Goal: Task Accomplishment & Management: Complete application form

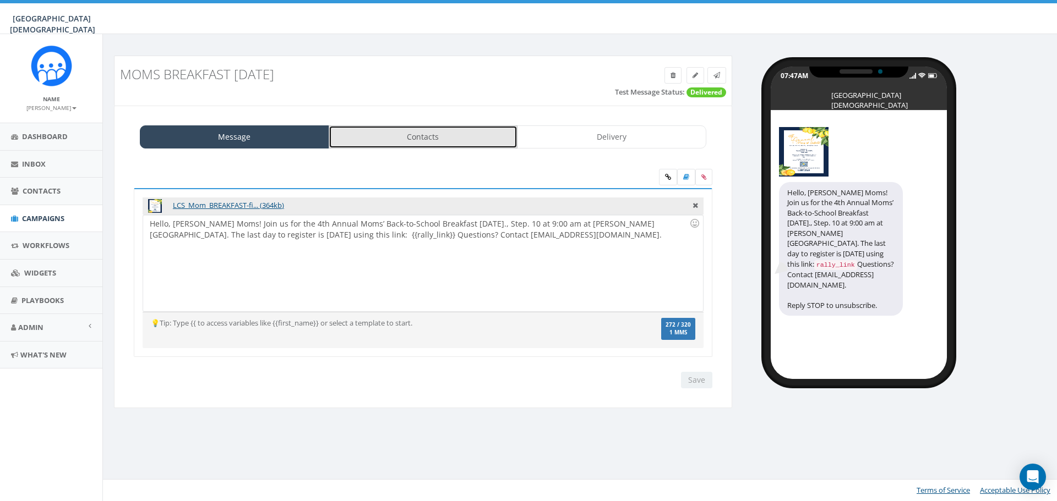
click at [473, 132] on link "Contacts" at bounding box center [423, 136] width 189 height 23
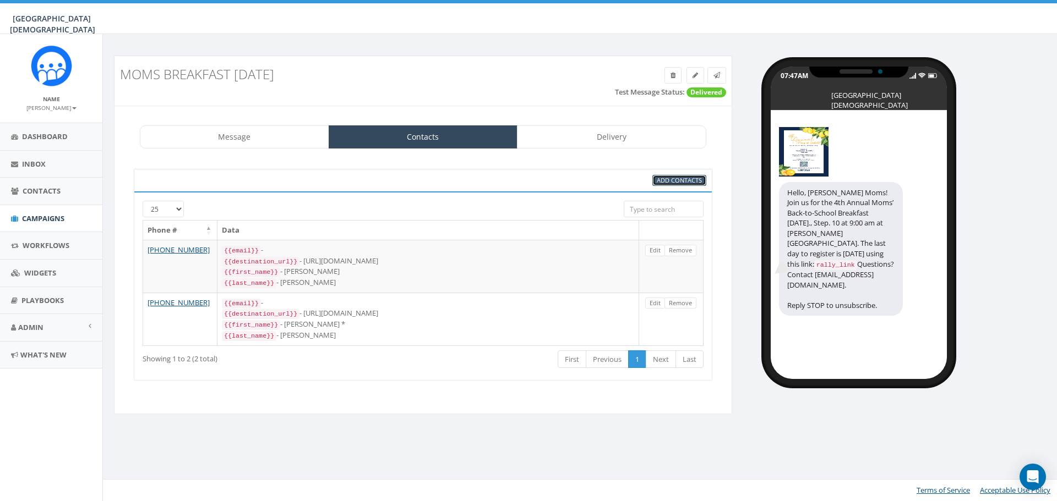
click at [685, 182] on span "Add Contacts" at bounding box center [679, 180] width 45 height 8
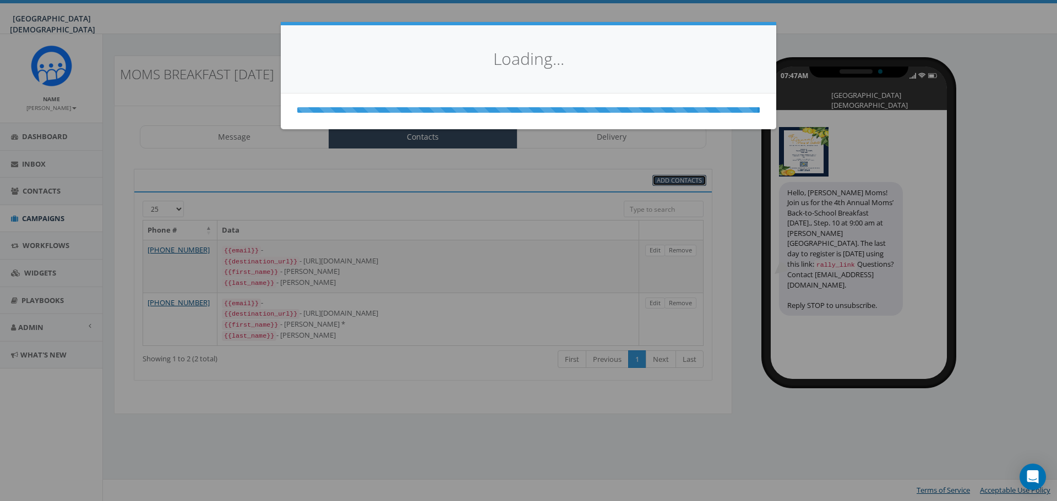
select select
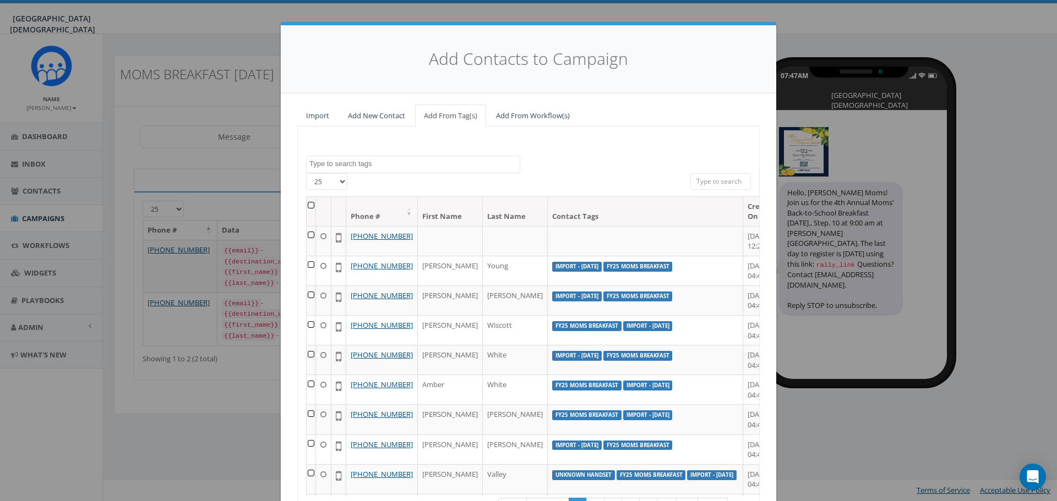
click at [413, 165] on textarea "Search" at bounding box center [414, 164] width 210 height 10
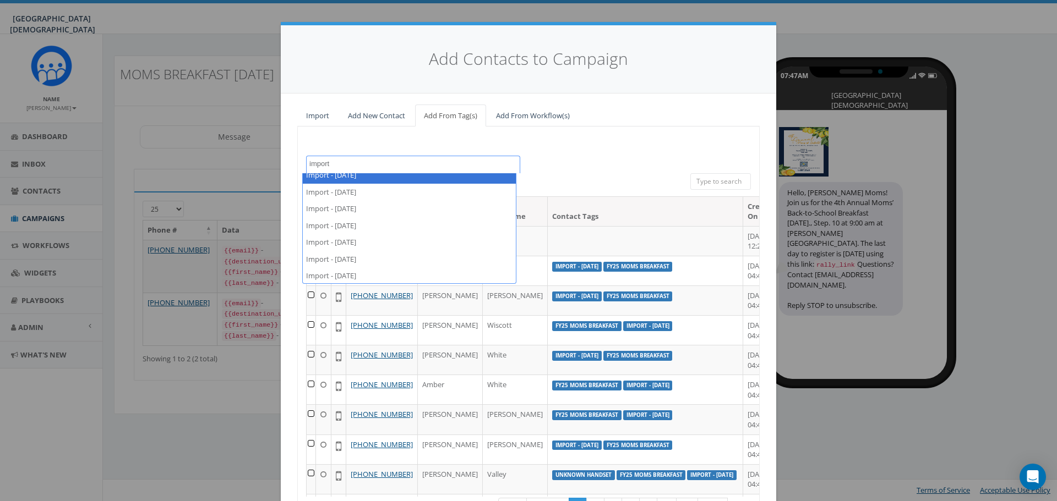
scroll to position [275, 0]
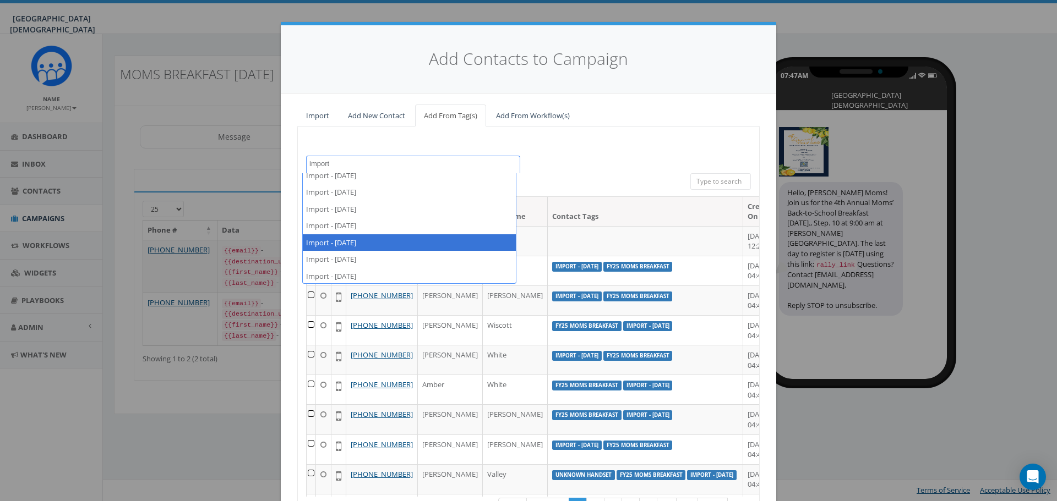
type textarea "import"
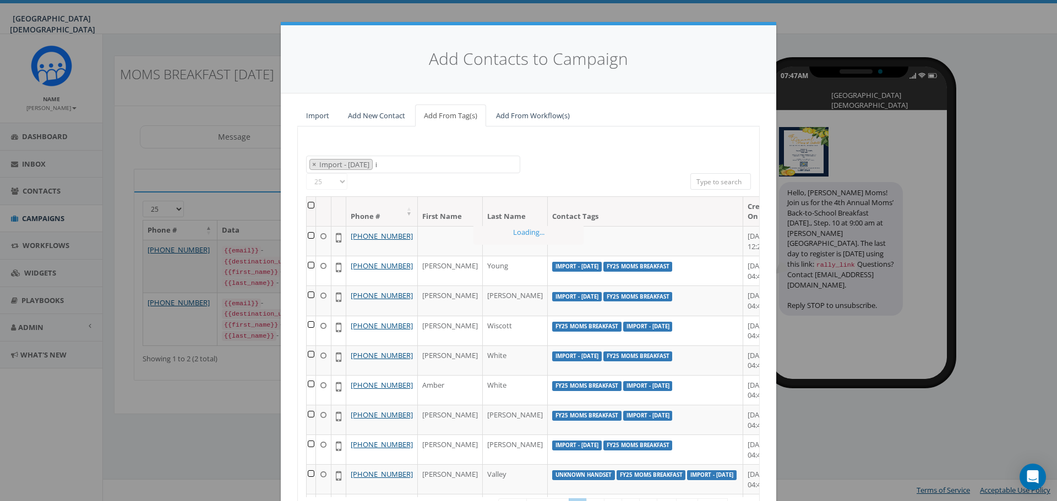
select select "Import - 08/06/2025"
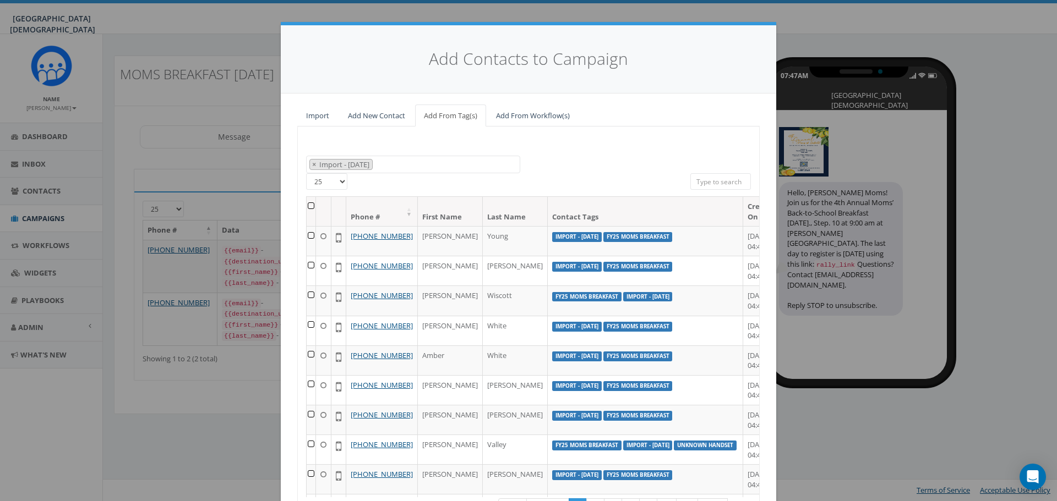
click at [307, 206] on th at bounding box center [311, 211] width 9 height 29
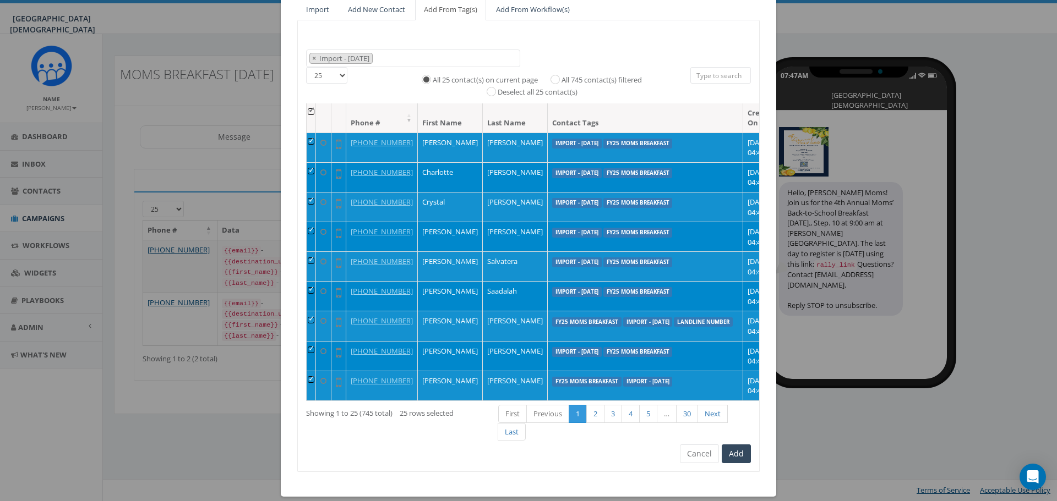
scroll to position [118, 0]
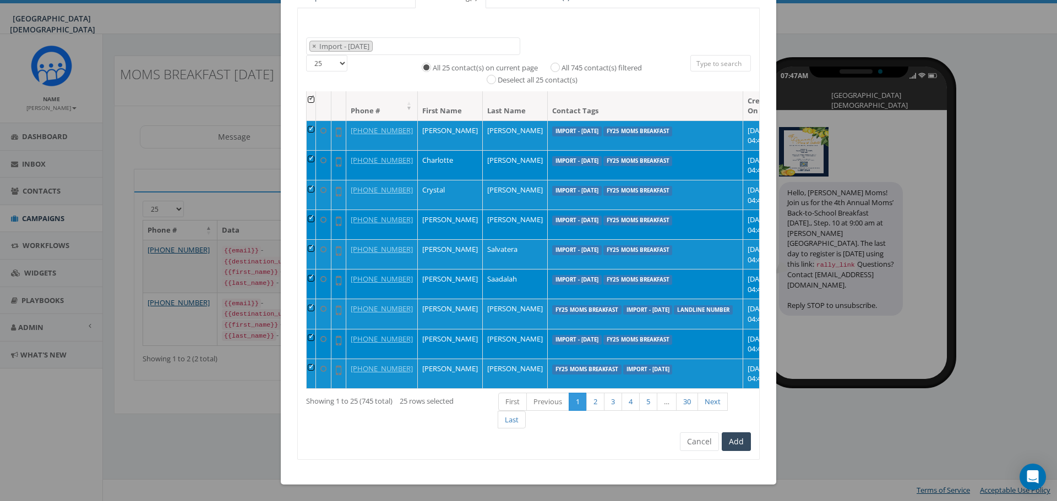
click at [610, 71] on label "All 745 contact(s) filtered" at bounding box center [601, 68] width 80 height 11
click at [561, 70] on input "All 745 contact(s) filtered" at bounding box center [557, 66] width 7 height 7
radio input "true"
click at [735, 447] on button "Add" at bounding box center [735, 442] width 29 height 19
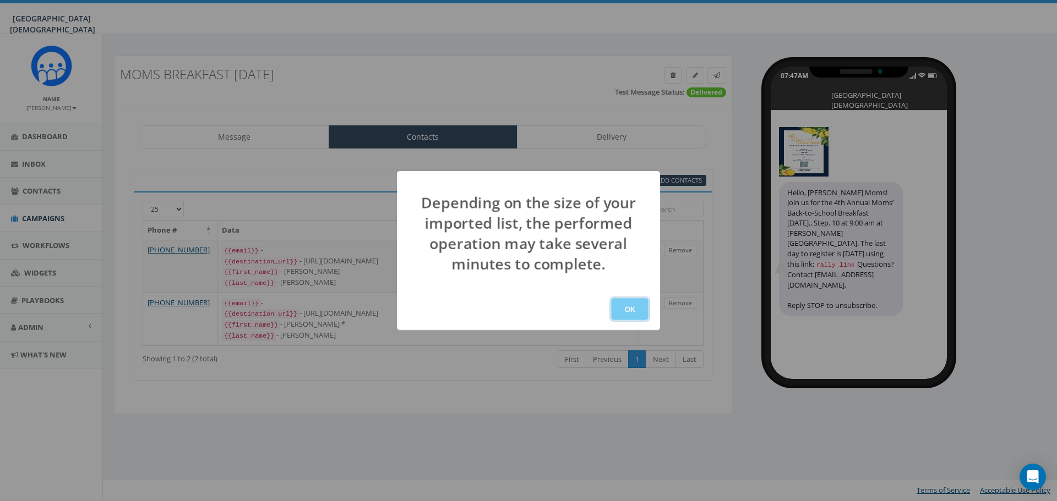
click at [629, 311] on button "OK" at bounding box center [629, 309] width 37 height 22
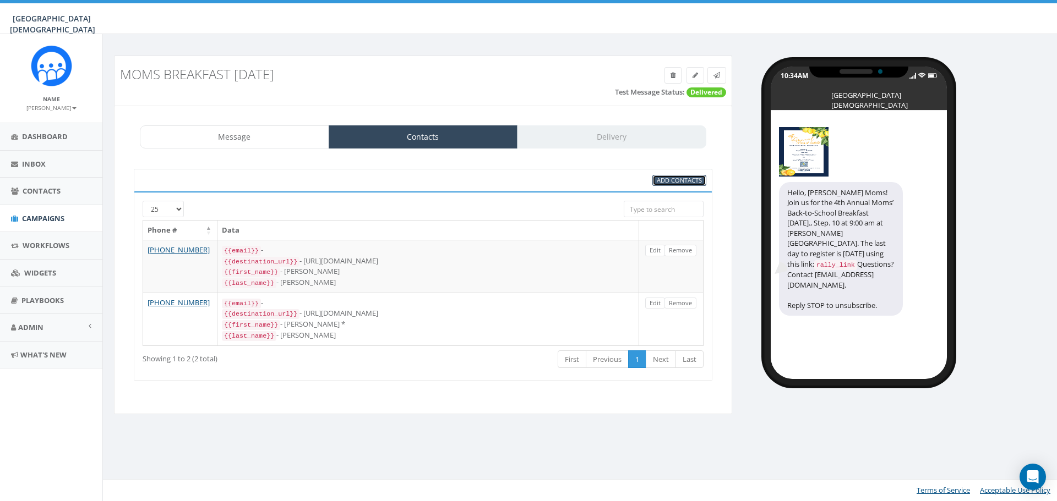
click at [687, 180] on span "Add Contacts" at bounding box center [679, 180] width 45 height 8
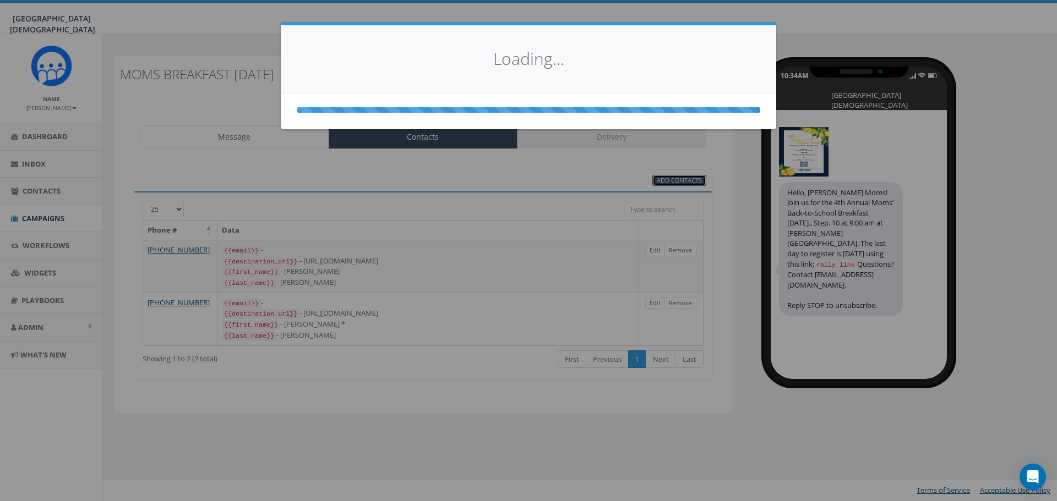
select select
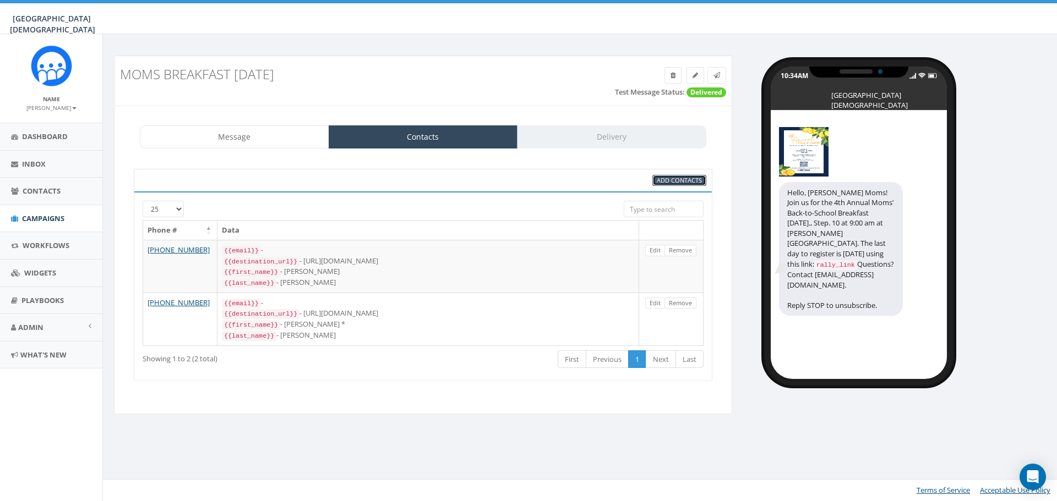
click at [677, 182] on span "Add Contacts" at bounding box center [679, 180] width 45 height 8
select select
click at [244, 137] on link "Message" at bounding box center [234, 136] width 189 height 23
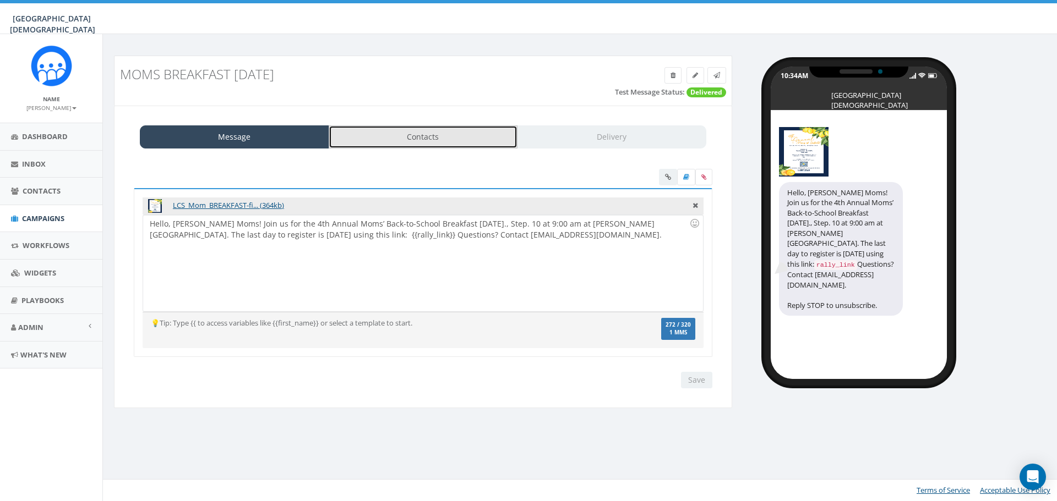
click at [376, 142] on link "Contacts" at bounding box center [423, 136] width 189 height 23
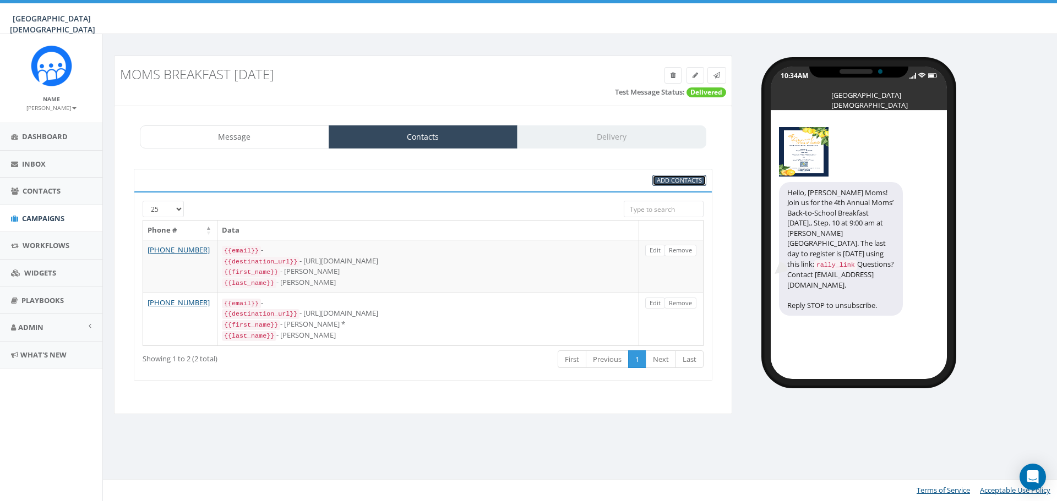
click at [688, 183] on span "Add Contacts" at bounding box center [679, 180] width 45 height 8
select select
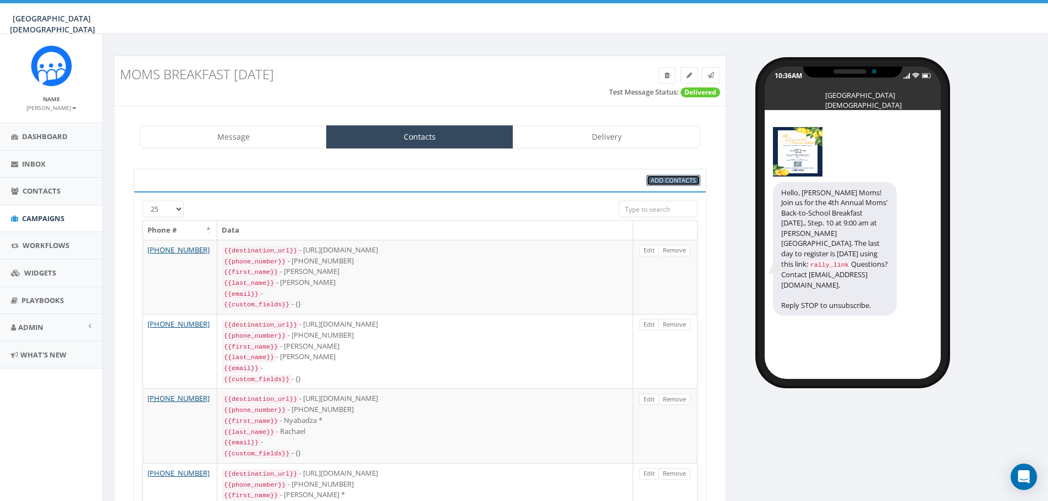
click at [688, 177] on span "Add Contacts" at bounding box center [673, 180] width 45 height 8
select select
click at [662, 180] on span "Add Contacts" at bounding box center [673, 180] width 45 height 8
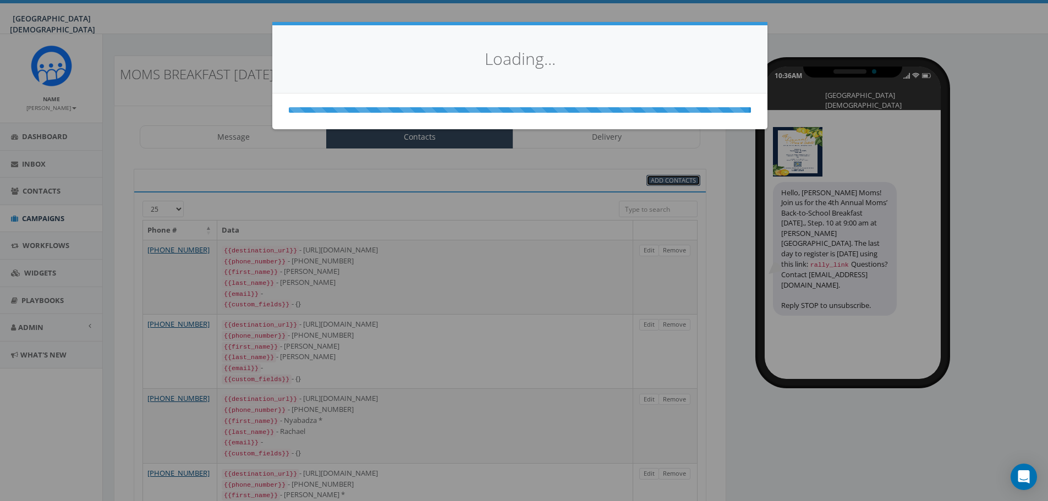
select select
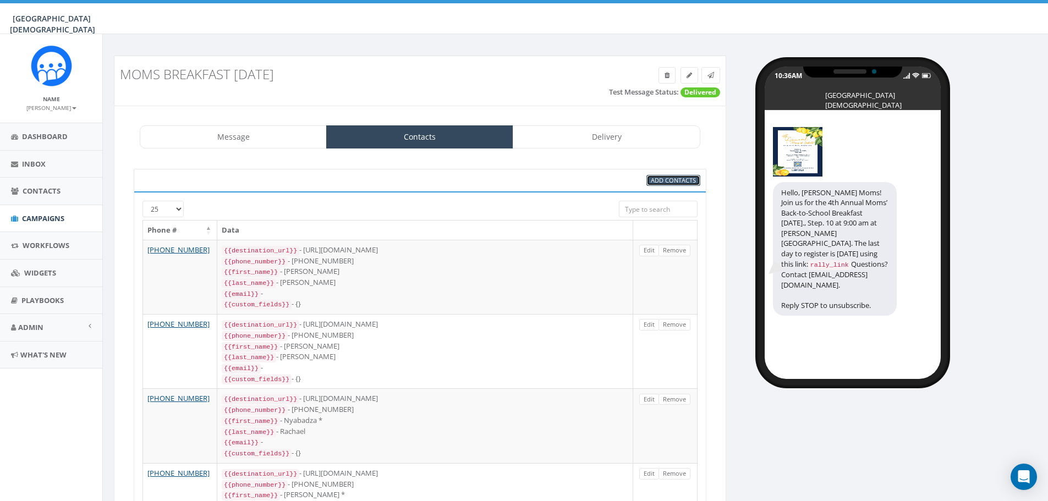
click at [649, 180] on link "Add Contacts" at bounding box center [674, 181] width 54 height 12
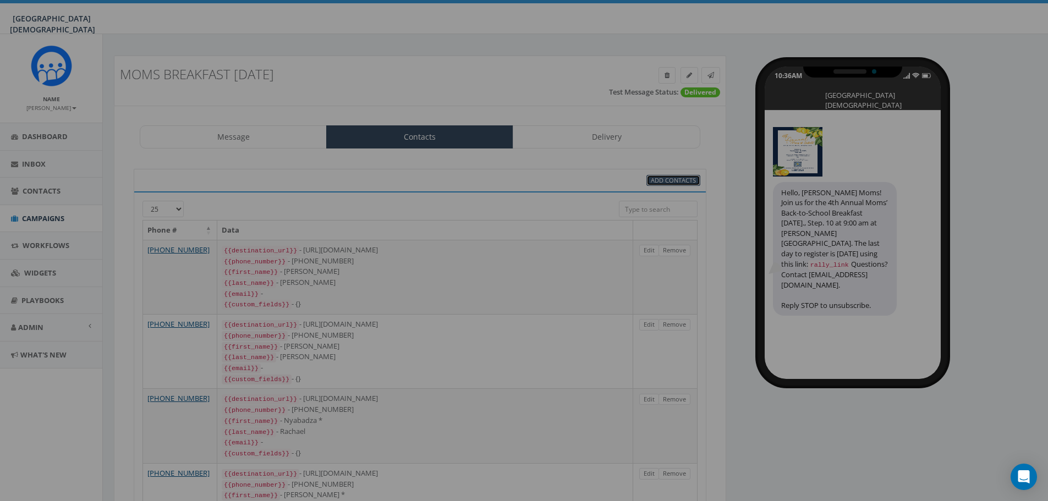
select select
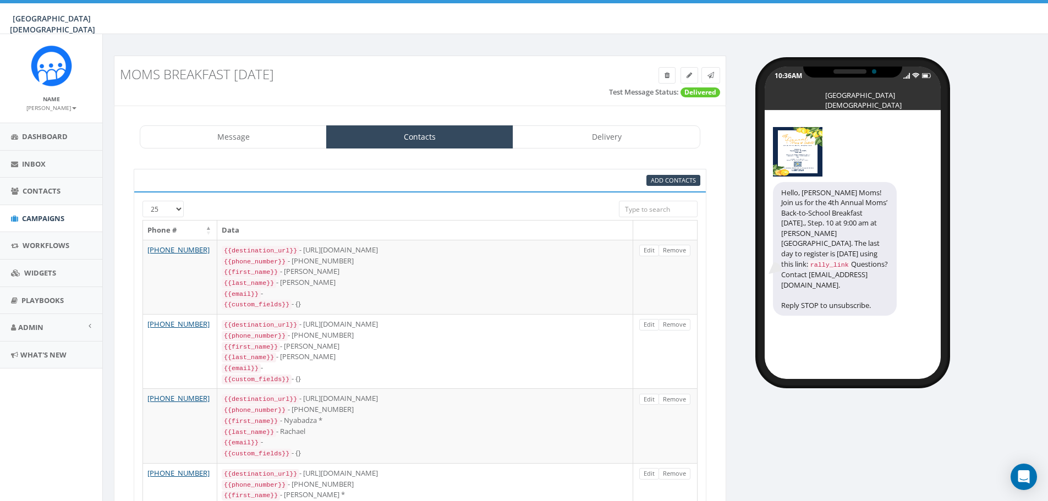
click at [46, 109] on small "[PERSON_NAME]" at bounding box center [51, 108] width 50 height 8
click at [53, 138] on link "Sign Out" at bounding box center [55, 139] width 87 height 14
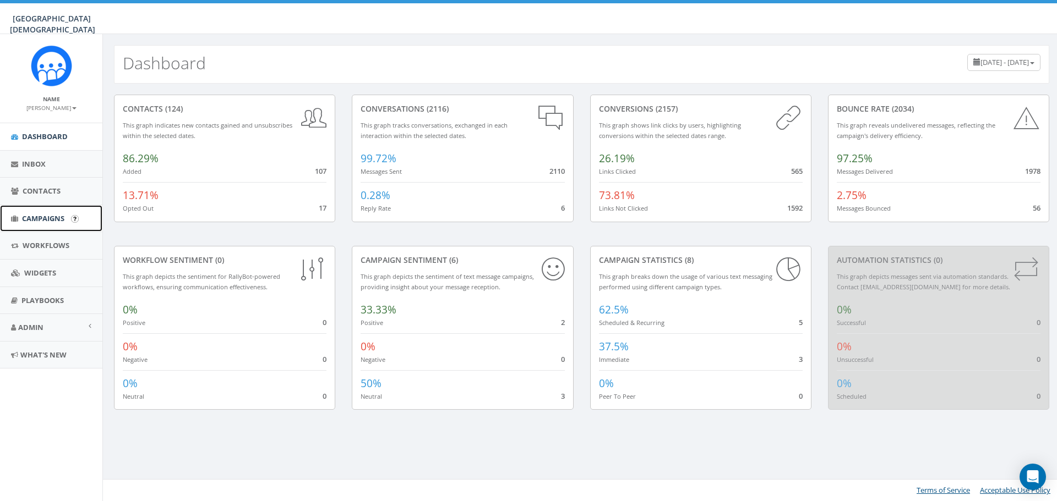
click at [43, 218] on span "Campaigns" at bounding box center [43, 219] width 42 height 10
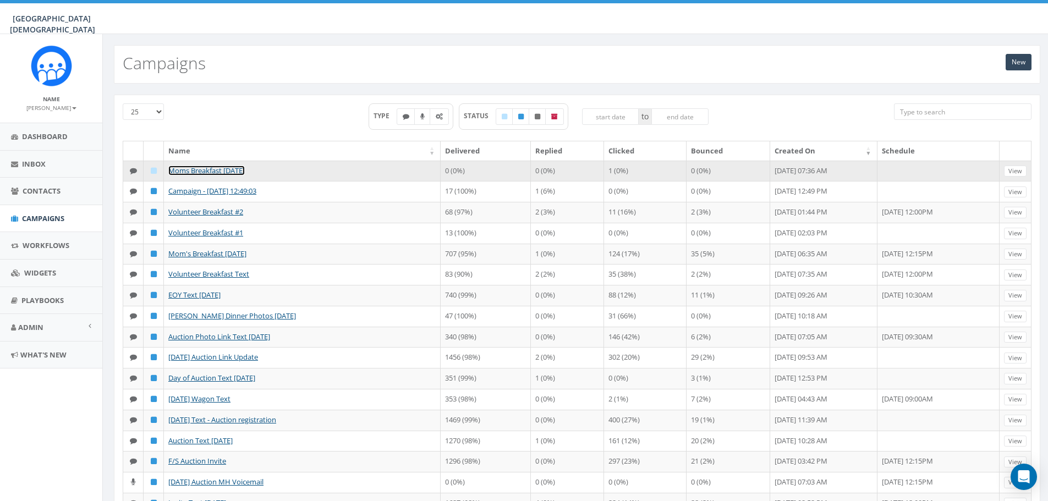
click at [233, 173] on link "Moms Breakfast [DATE]" at bounding box center [206, 171] width 76 height 10
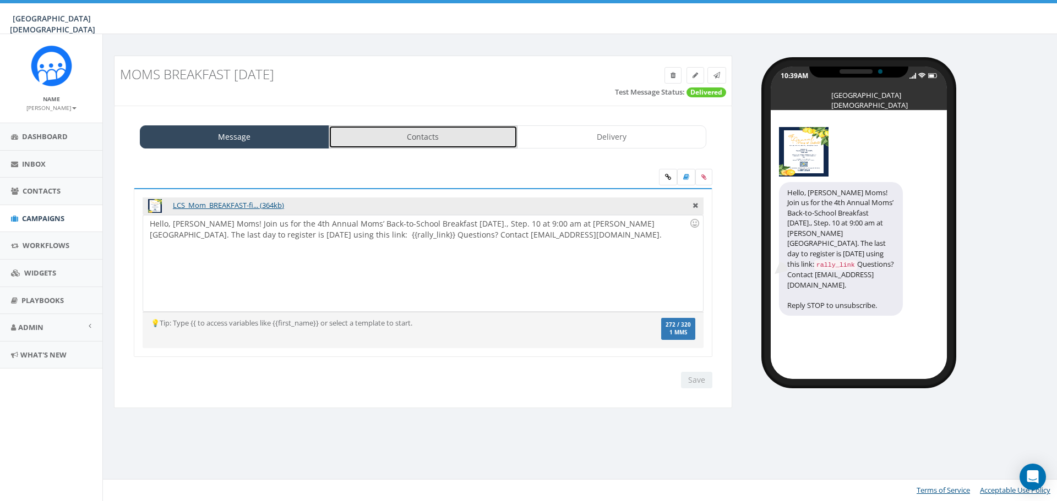
click at [429, 136] on link "Contacts" at bounding box center [423, 136] width 189 height 23
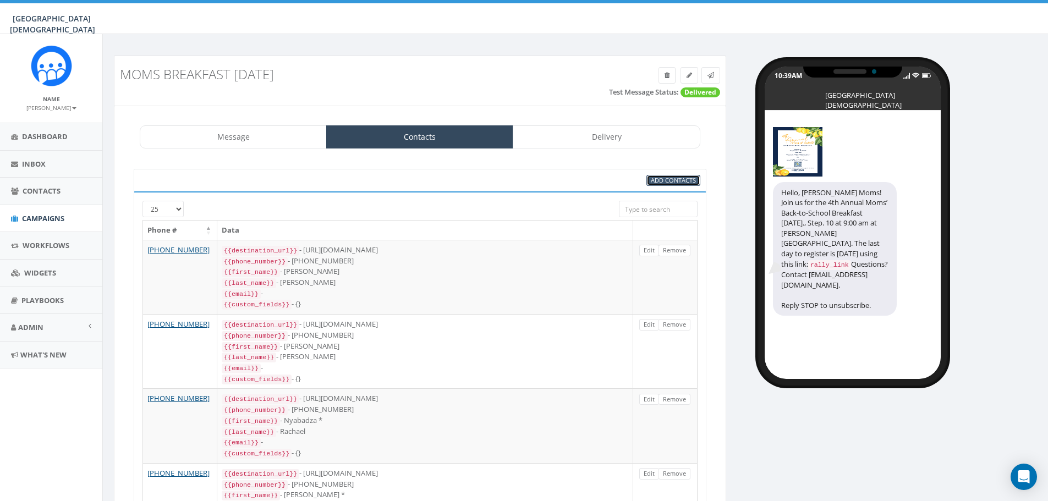
click at [671, 181] on span "Add Contacts" at bounding box center [673, 180] width 45 height 8
select select
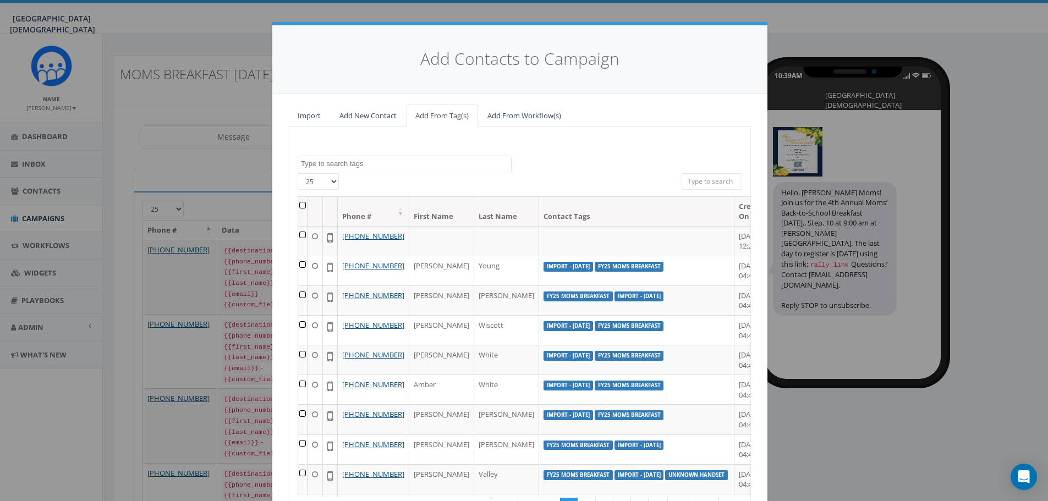
click at [382, 162] on textarea "Search" at bounding box center [406, 164] width 210 height 10
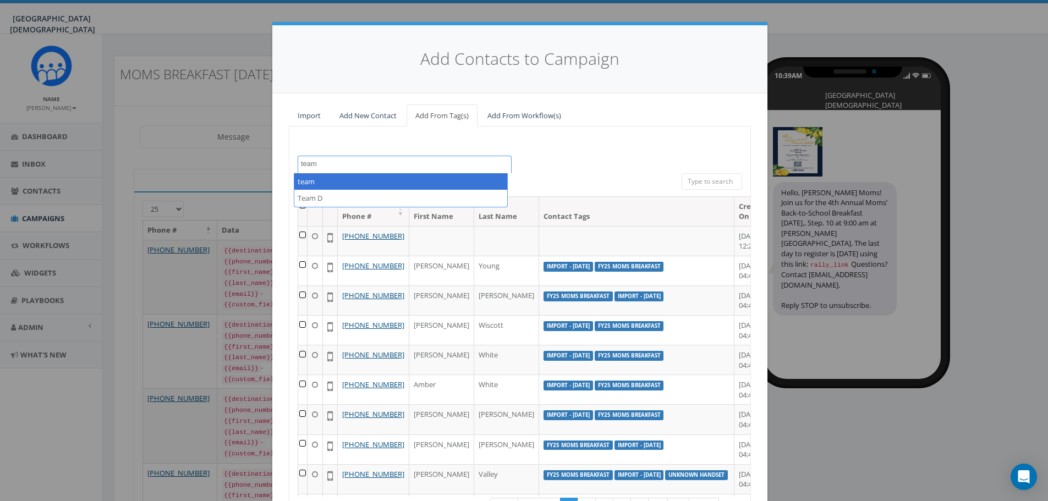
type textarea "team"
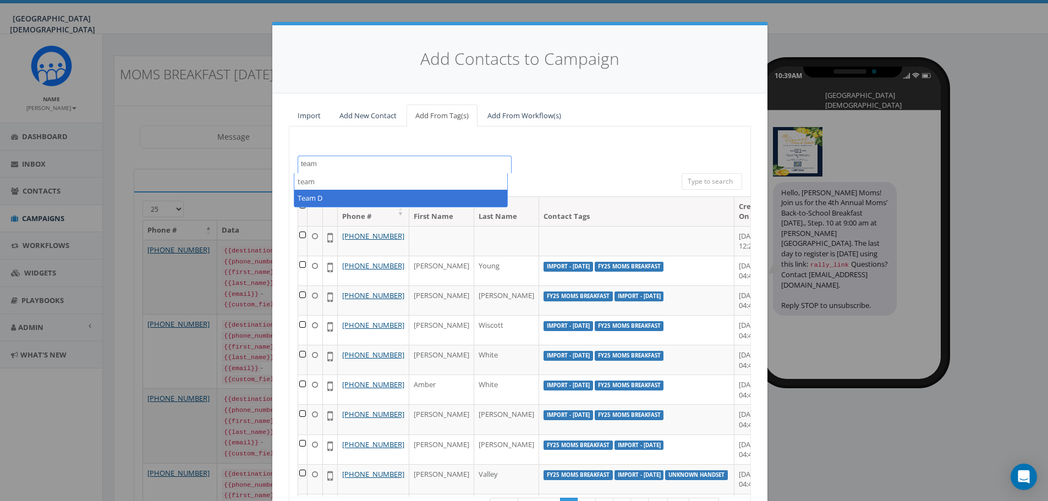
select select "Team D"
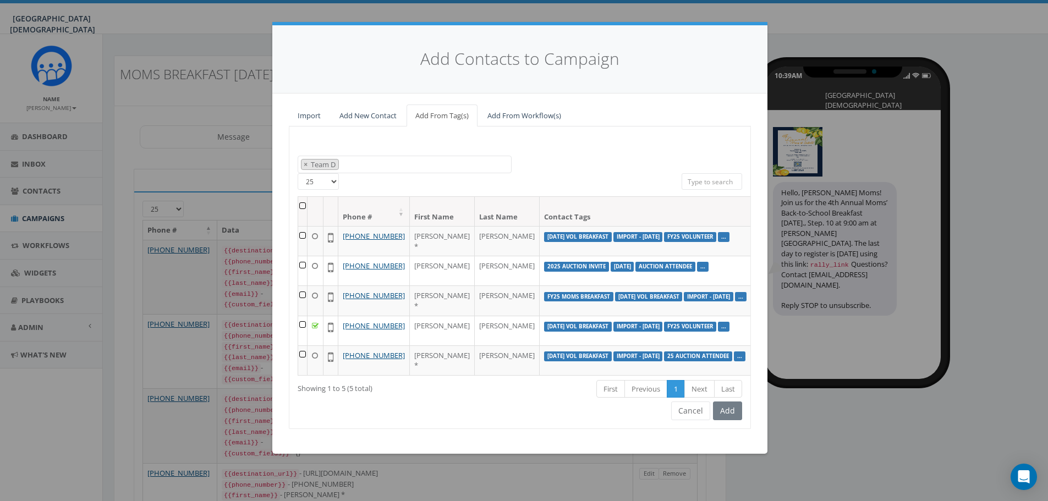
click at [300, 206] on th at bounding box center [302, 211] width 9 height 29
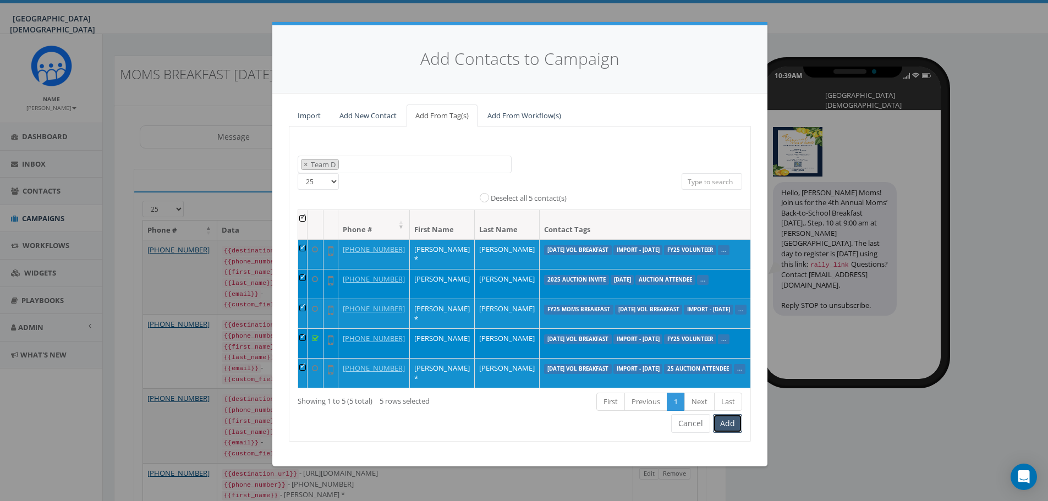
click at [728, 433] on button "Add" at bounding box center [727, 423] width 29 height 19
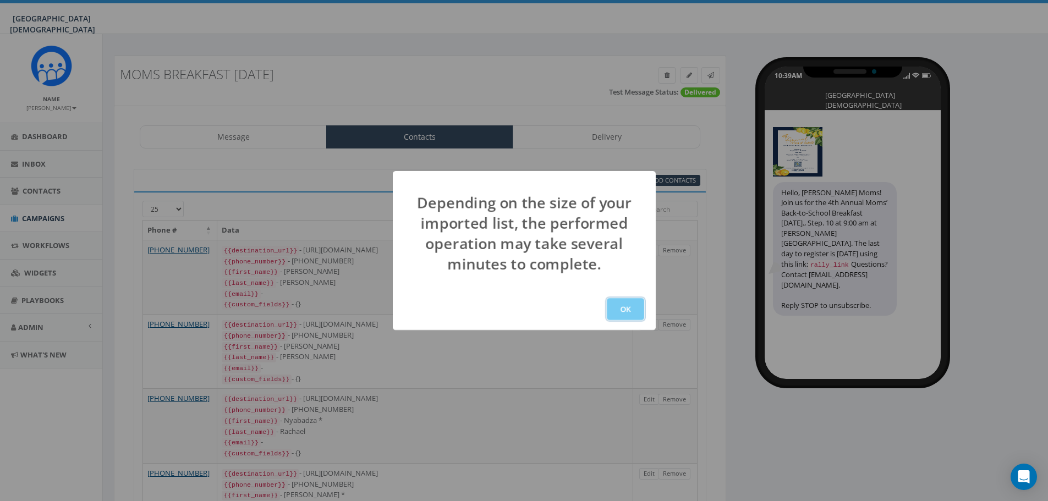
click at [621, 309] on button "OK" at bounding box center [625, 309] width 37 height 22
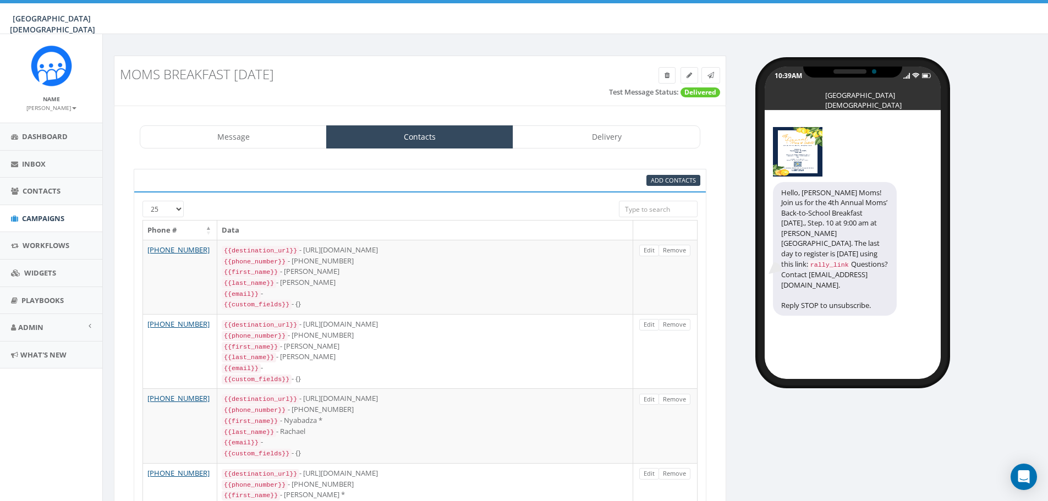
scroll to position [158, 0]
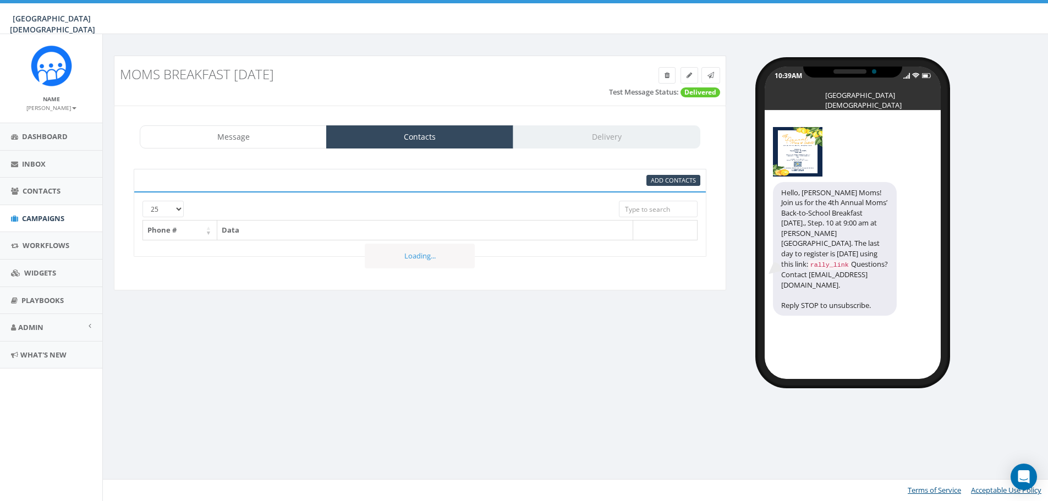
select select
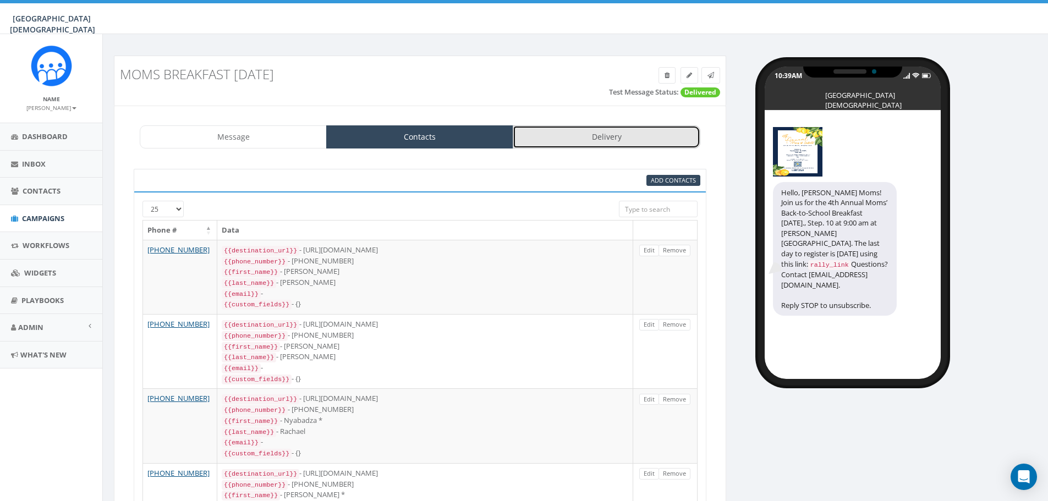
click at [647, 140] on link "Delivery" at bounding box center [606, 136] width 187 height 23
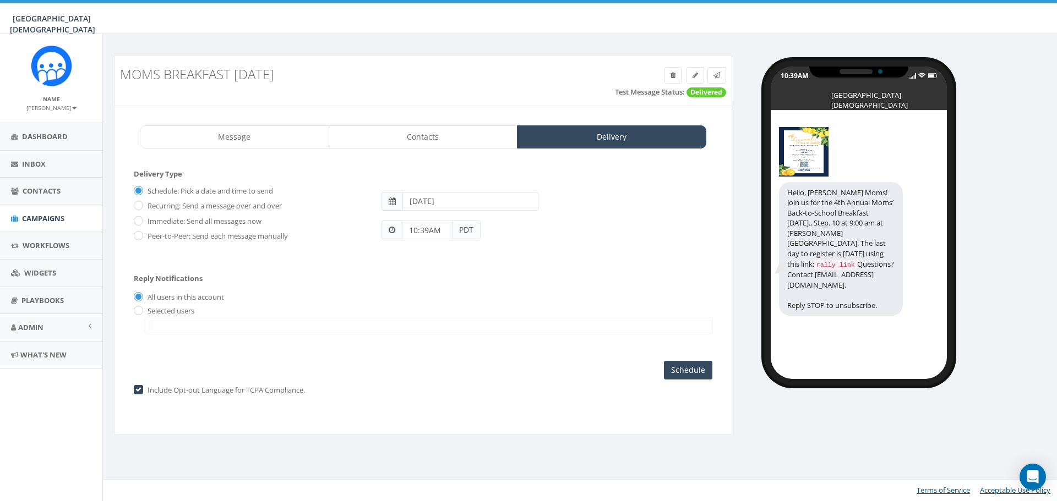
click at [242, 221] on label "Immediate: Send all messages now" at bounding box center [203, 221] width 117 height 11
click at [141, 221] on input "Immediate: Send all messages now" at bounding box center [137, 221] width 7 height 7
radio input "true"
click at [194, 316] on label "Selected users" at bounding box center [170, 311] width 50 height 11
click at [168, 310] on label "Selected users" at bounding box center [170, 311] width 50 height 11
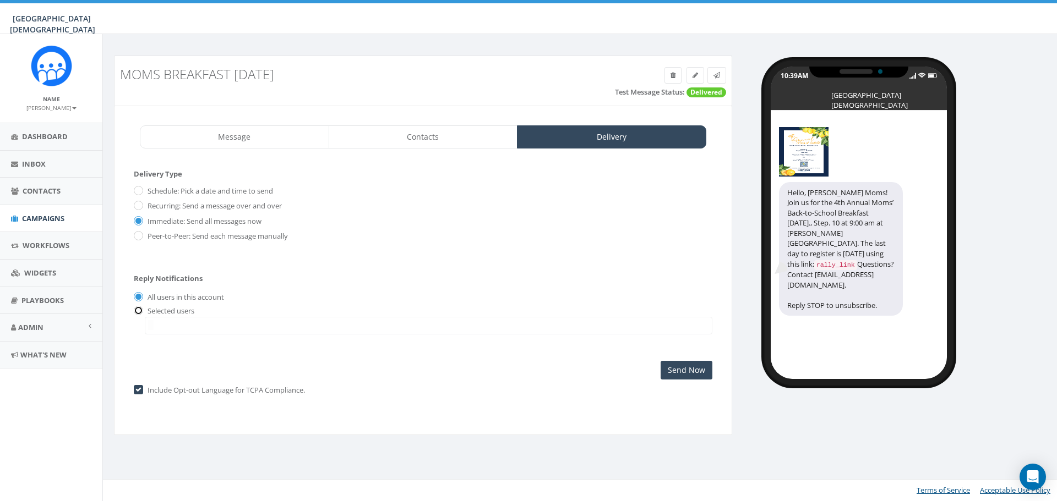
click at [140, 312] on input "radio" at bounding box center [137, 311] width 7 height 7
radio input "true"
click at [177, 326] on span at bounding box center [428, 326] width 567 height 18
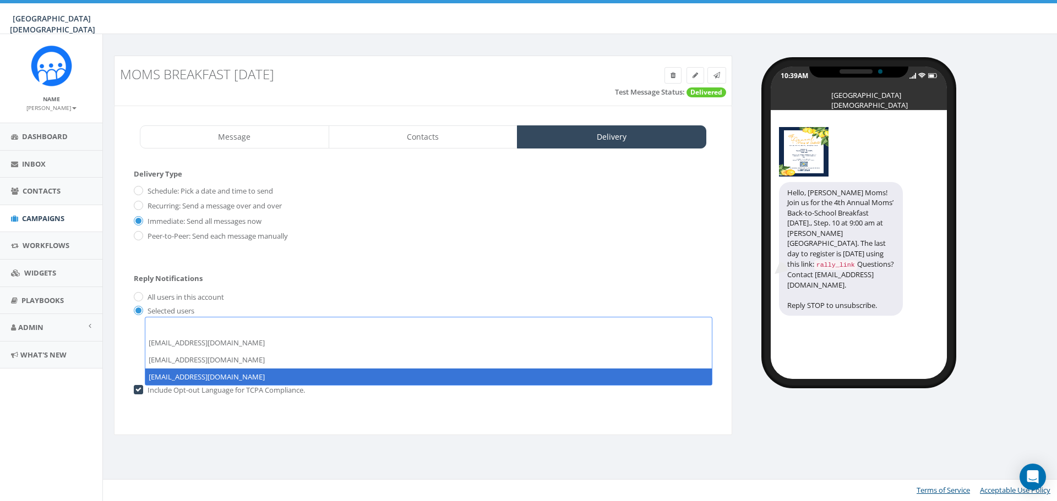
select select "1022"
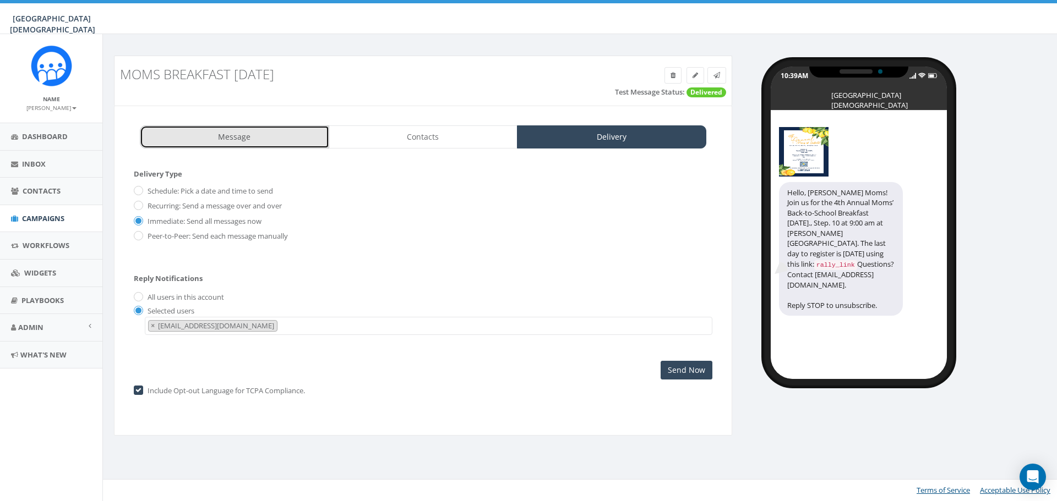
click at [256, 131] on link "Message" at bounding box center [234, 136] width 189 height 23
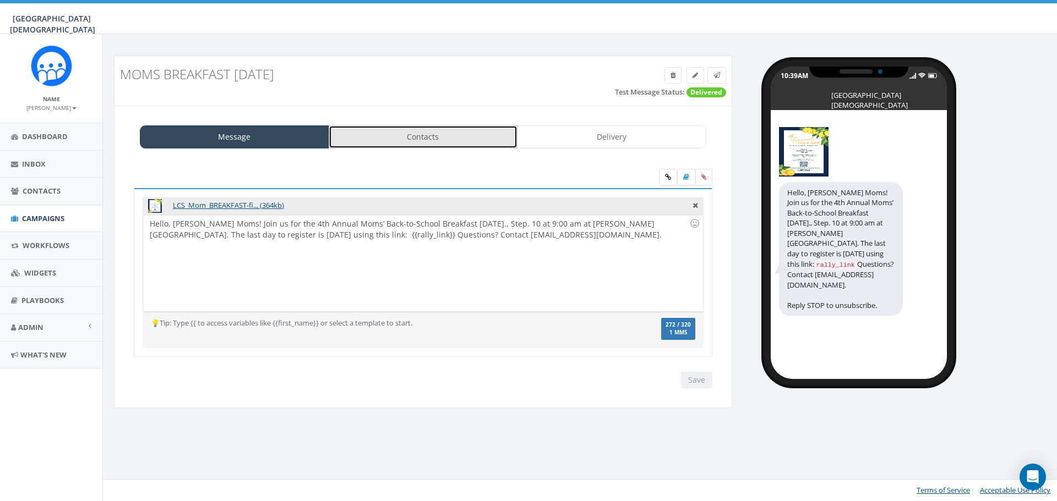
click at [456, 132] on link "Contacts" at bounding box center [423, 136] width 189 height 23
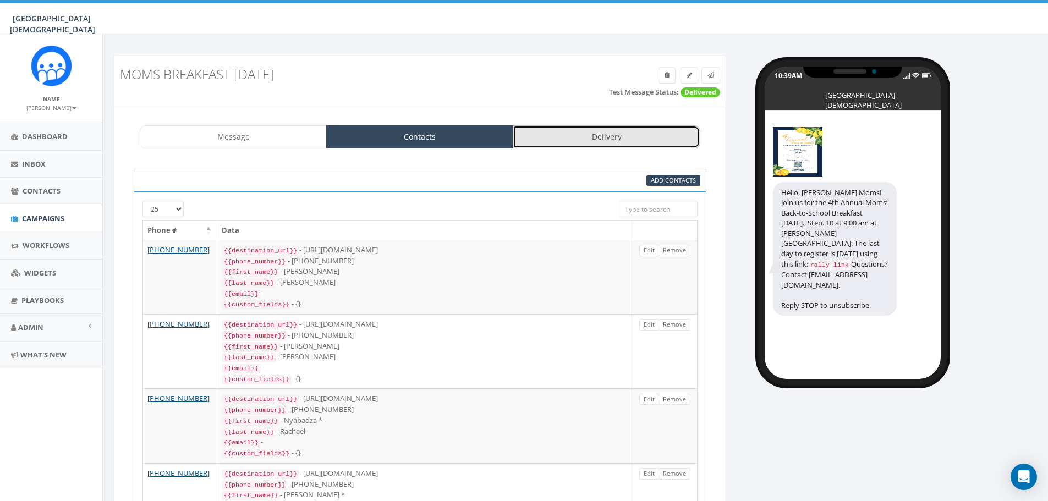
click at [575, 134] on link "Delivery" at bounding box center [606, 136] width 187 height 23
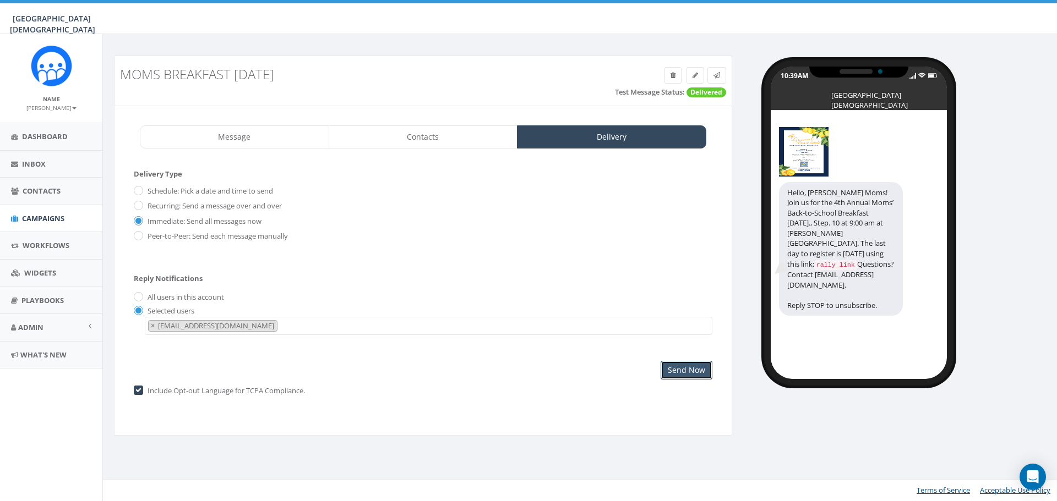
click at [702, 373] on input "Send Now" at bounding box center [686, 370] width 52 height 19
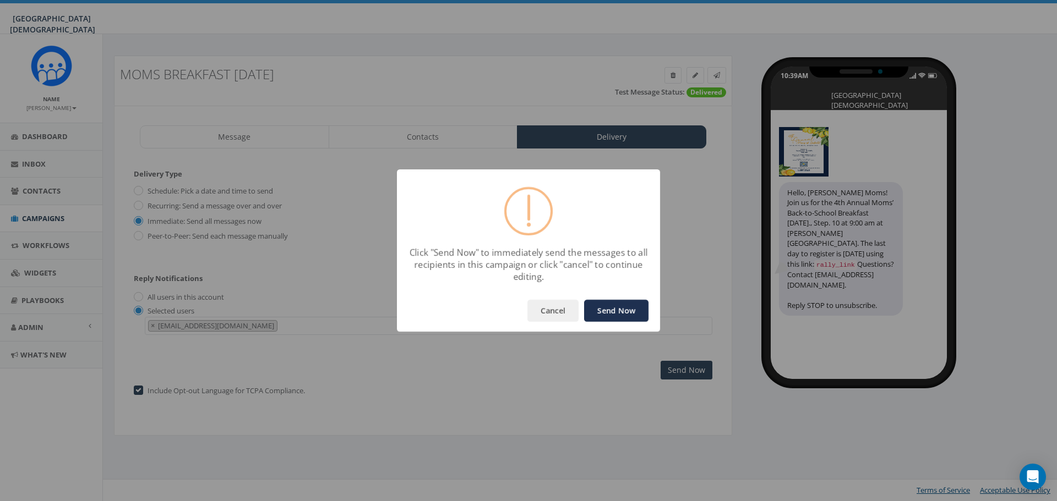
click at [615, 310] on button "Send Now" at bounding box center [616, 311] width 64 height 22
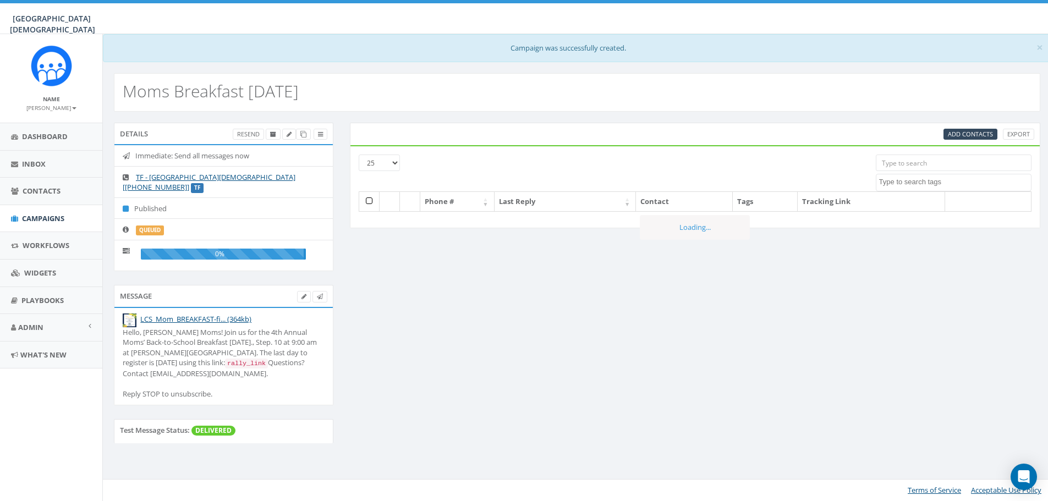
select select
